Goal: Navigation & Orientation: Find specific page/section

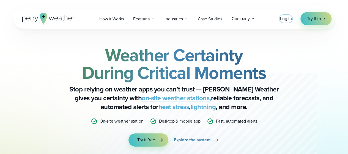
click at [284, 20] on span "Log in" at bounding box center [286, 18] width 12 height 6
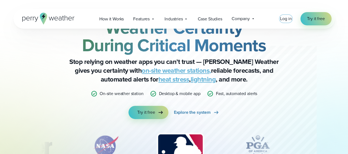
click at [287, 18] on span "Log in" at bounding box center [286, 18] width 12 height 6
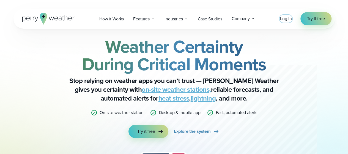
scroll to position [0, 0]
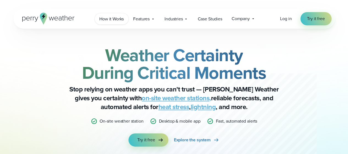
click at [112, 18] on span "How it Works" at bounding box center [111, 19] width 24 height 7
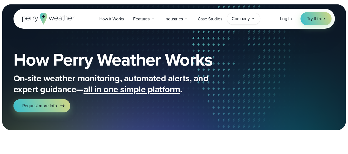
click at [245, 18] on span "Company" at bounding box center [241, 18] width 18 height 7
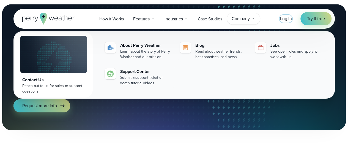
click at [287, 18] on span "Log in" at bounding box center [286, 18] width 12 height 6
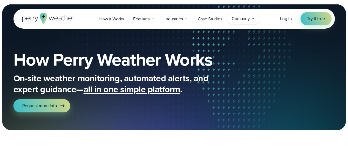
click at [241, 18] on span "Company" at bounding box center [241, 18] width 18 height 7
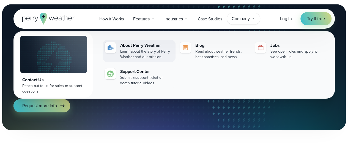
click at [138, 51] on div "Learn about the story of Perry Weather and our mission" at bounding box center [146, 54] width 53 height 11
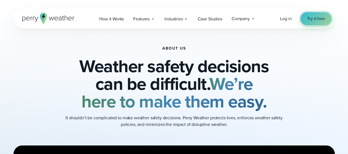
click at [319, 18] on span "Try it free" at bounding box center [316, 18] width 18 height 7
click at [287, 19] on span "Log in" at bounding box center [286, 18] width 12 height 6
click at [113, 18] on span "How it Works" at bounding box center [111, 19] width 24 height 7
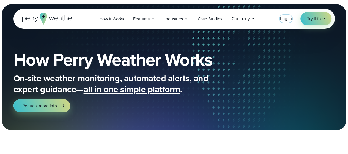
click at [287, 18] on span "Log in" at bounding box center [286, 18] width 12 height 6
